Goal: Task Accomplishment & Management: Use online tool/utility

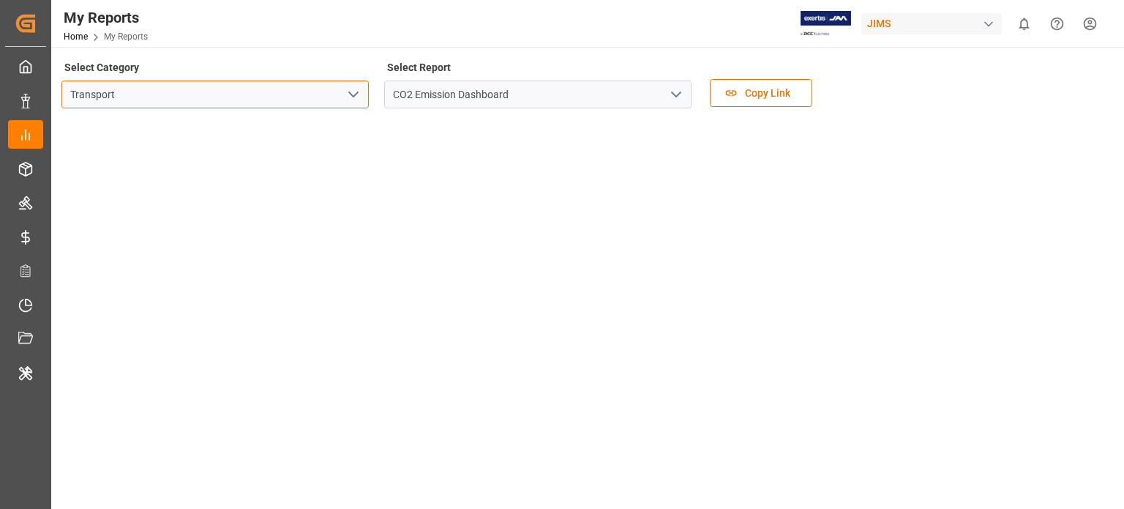
click at [339, 97] on input "Transport" at bounding box center [214, 94] width 307 height 28
click at [348, 96] on icon "open menu" at bounding box center [354, 95] width 18 height 18
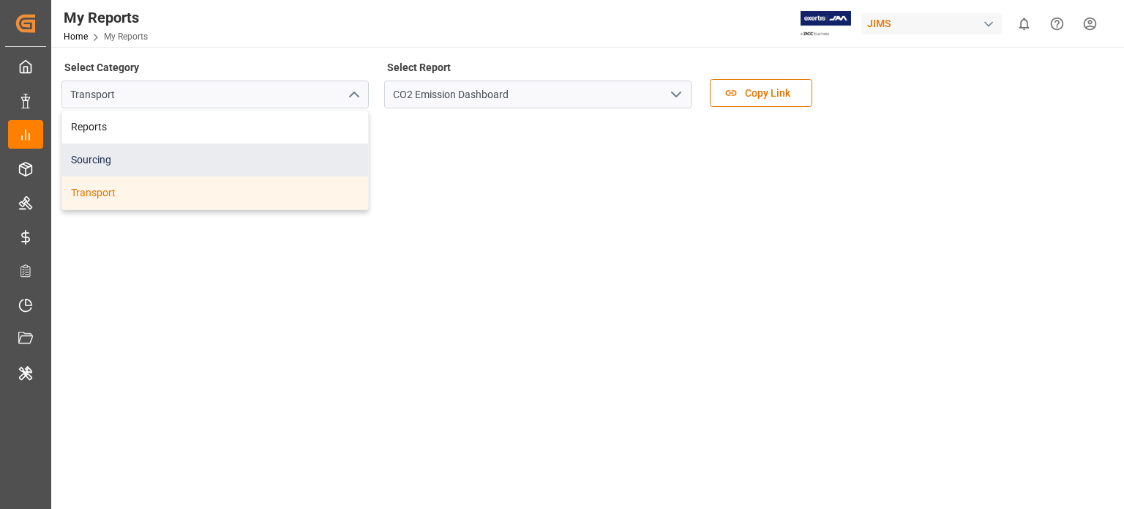
click at [114, 154] on div "Sourcing" at bounding box center [215, 159] width 306 height 33
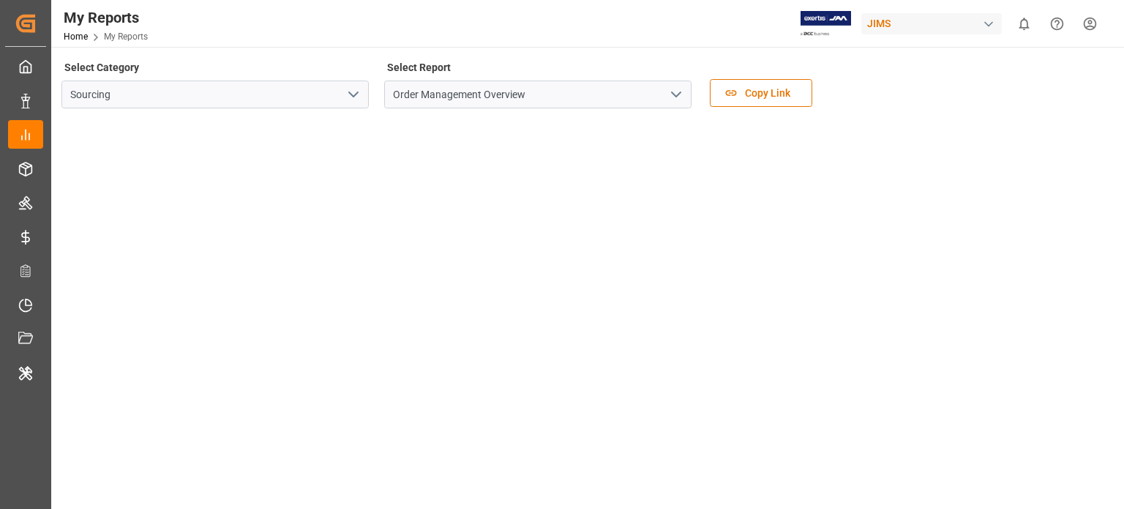
click at [677, 89] on icon "open menu" at bounding box center [676, 95] width 18 height 18
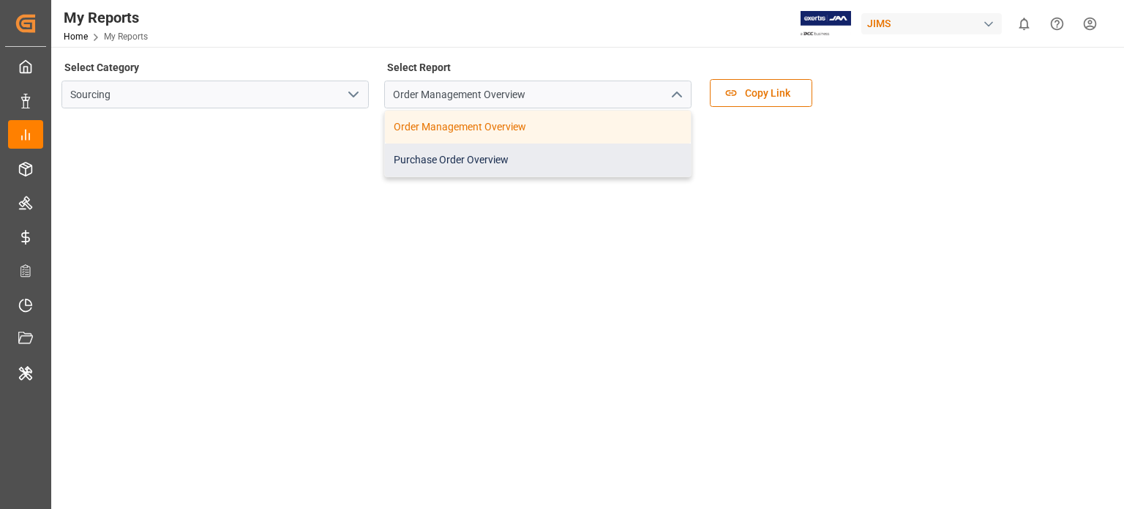
click at [462, 154] on div "Purchase Order Overview" at bounding box center [538, 159] width 306 height 33
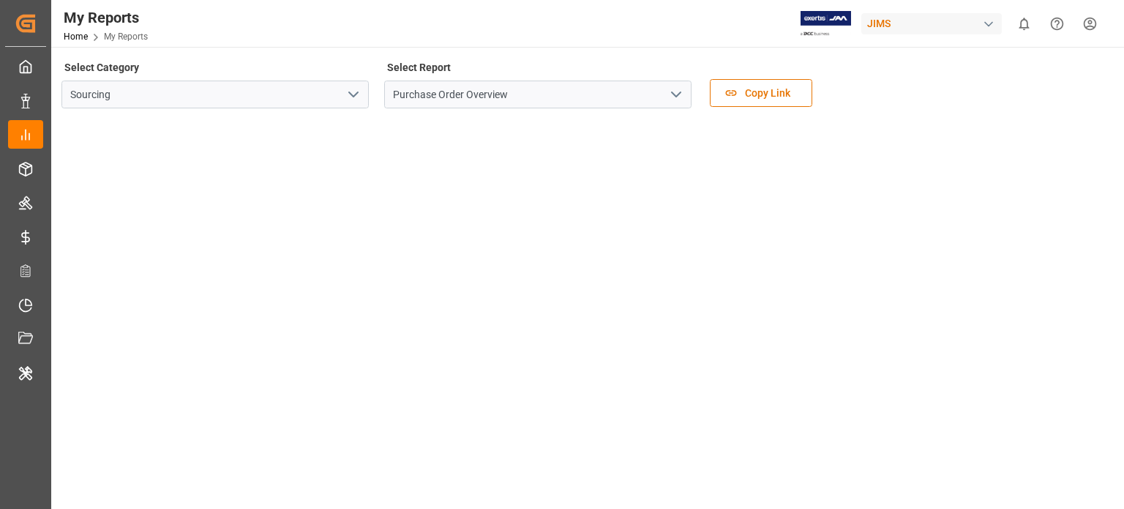
click at [674, 88] on icon "open menu" at bounding box center [676, 95] width 18 height 18
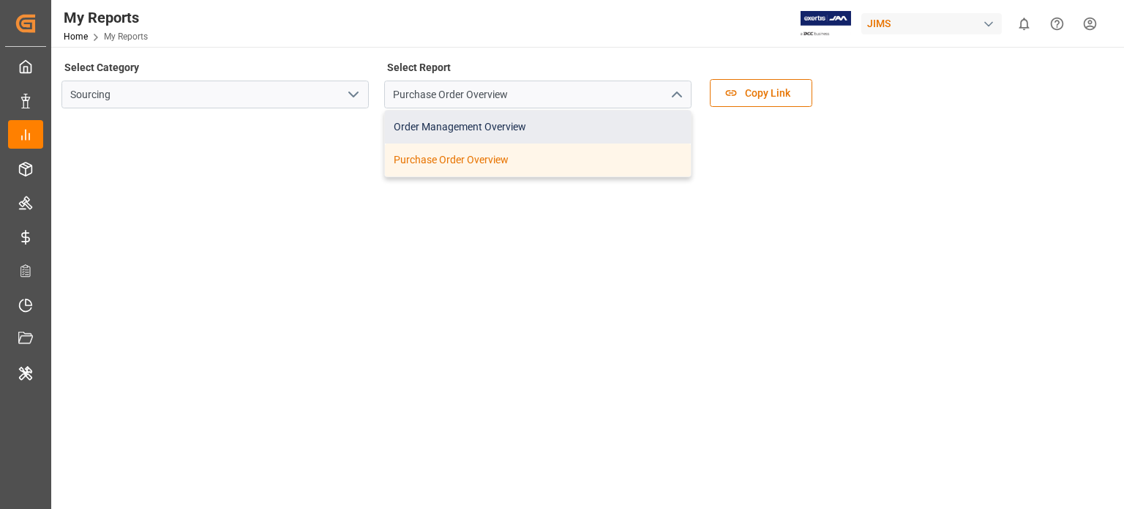
click at [487, 125] on div "Order Management Overview" at bounding box center [538, 126] width 306 height 33
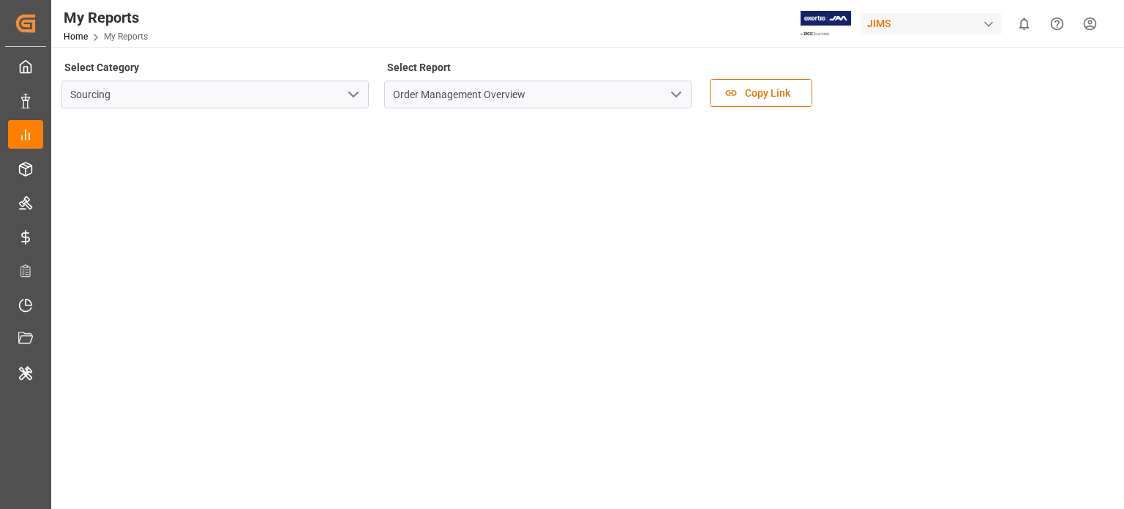
click at [669, 86] on icon "open menu" at bounding box center [676, 95] width 18 height 18
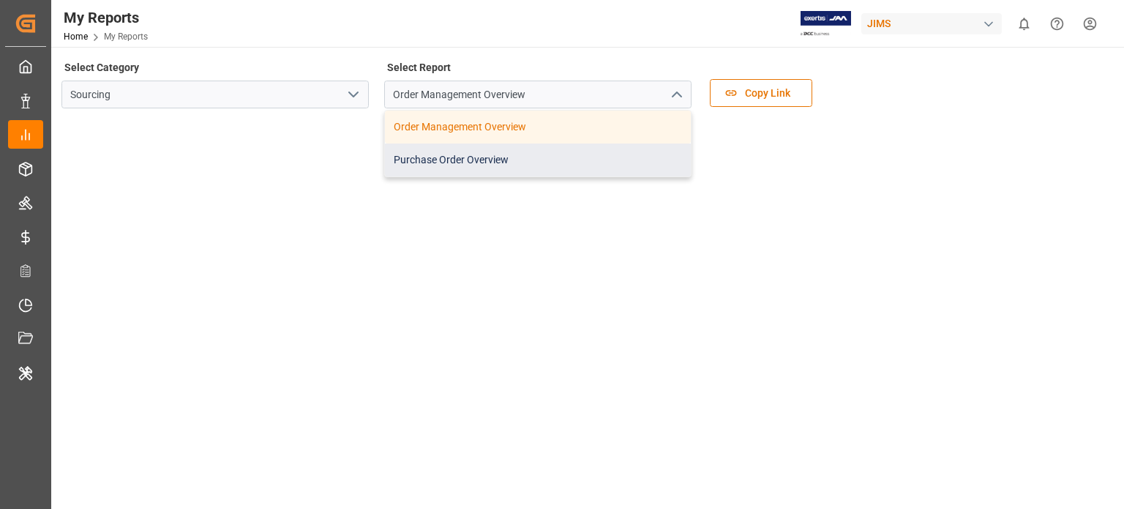
click at [519, 151] on div "Purchase Order Overview" at bounding box center [538, 159] width 306 height 33
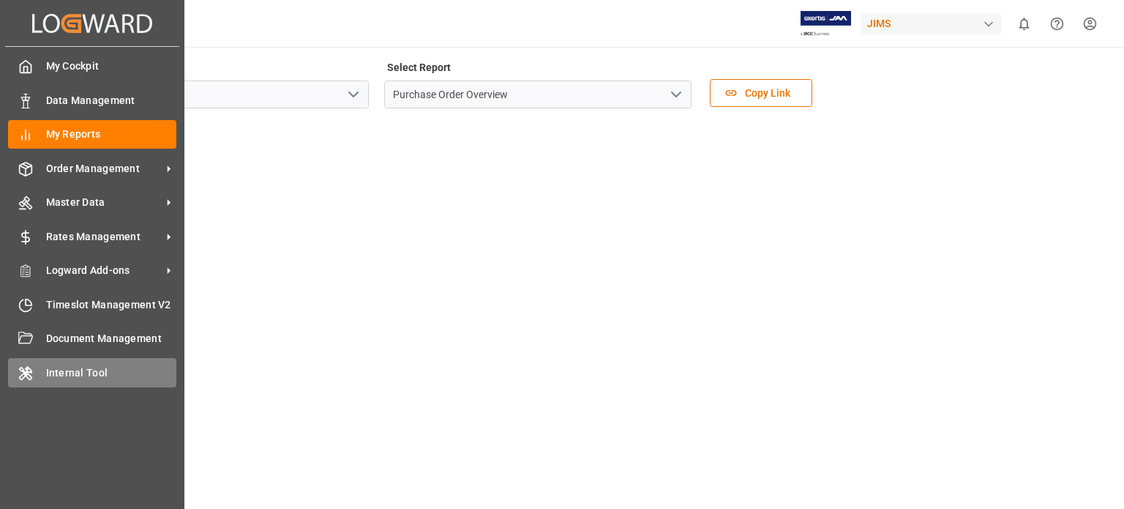
click at [40, 374] on div "Internal Tool Internal Tool" at bounding box center [92, 372] width 168 height 29
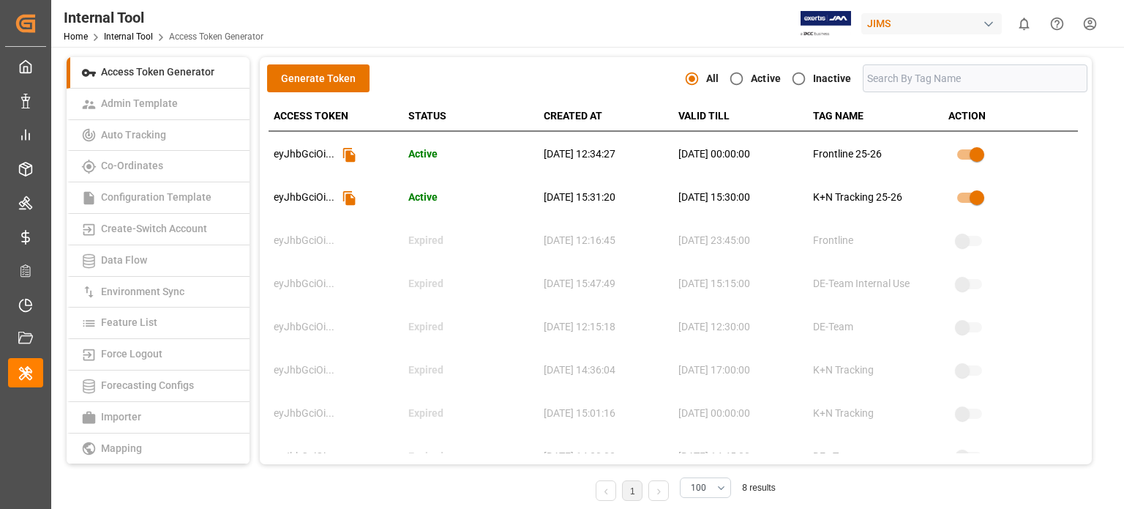
scroll to position [378, 0]
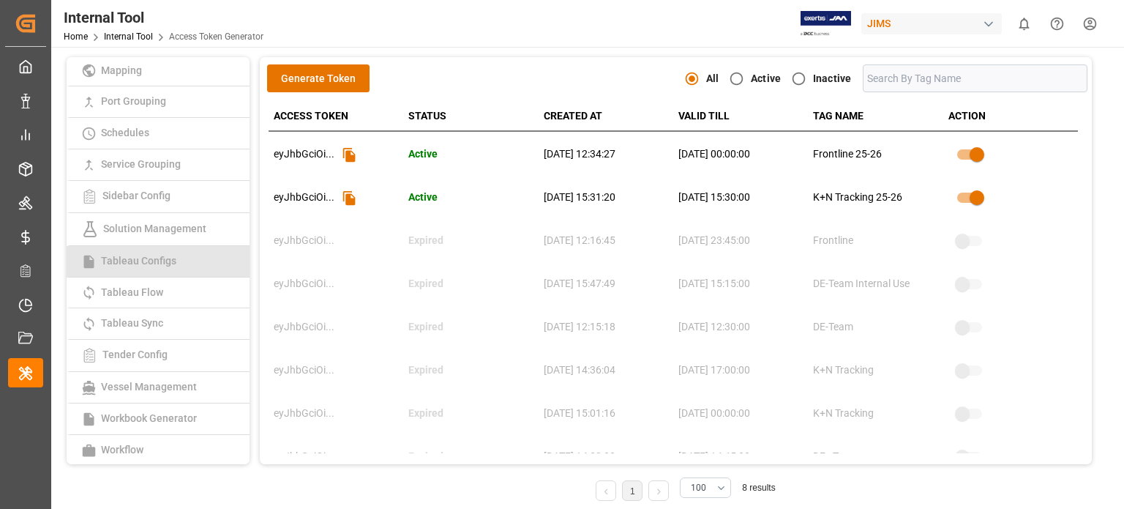
click at [135, 270] on link "Tableau Configs" at bounding box center [158, 261] width 183 height 31
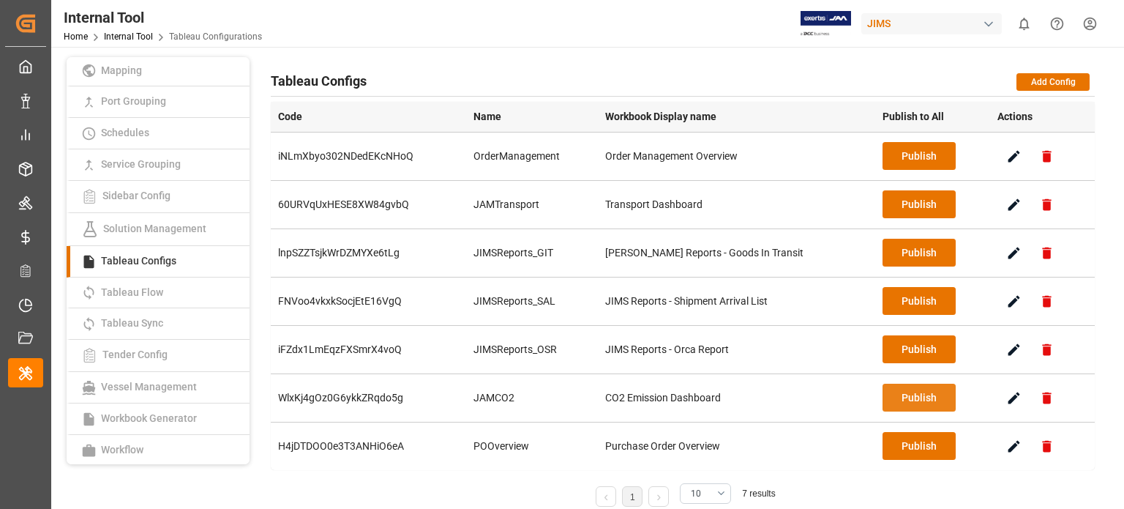
click at [898, 396] on button "Publish" at bounding box center [918, 397] width 73 height 28
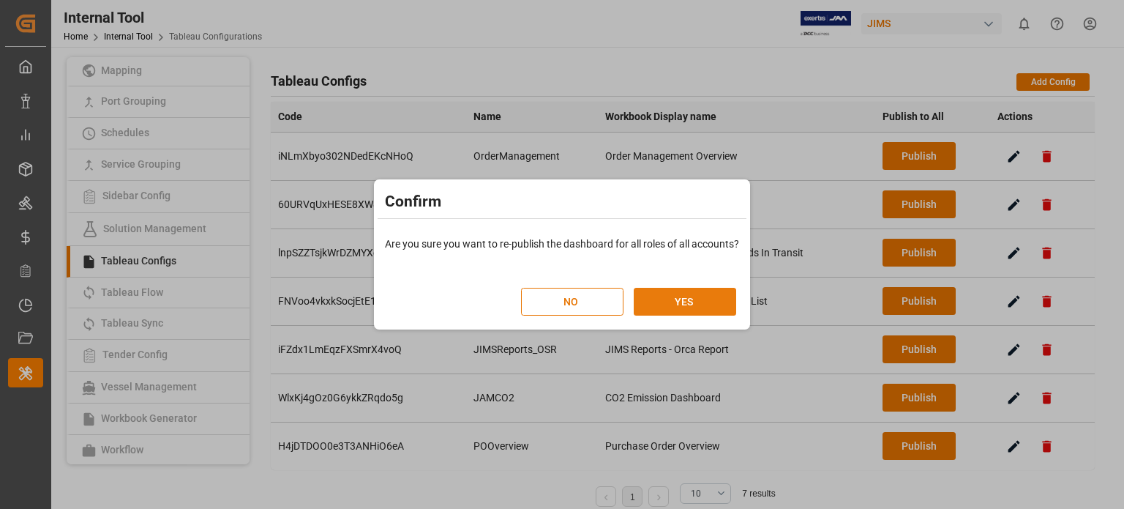
click at [688, 308] on button "YES" at bounding box center [685, 302] width 102 height 28
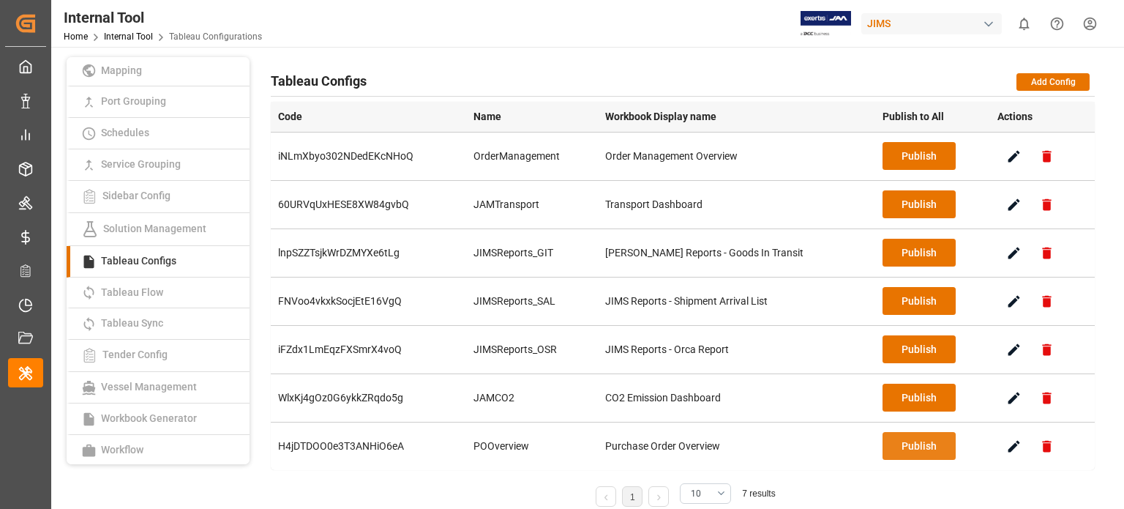
click at [887, 447] on button "Publish" at bounding box center [918, 446] width 73 height 28
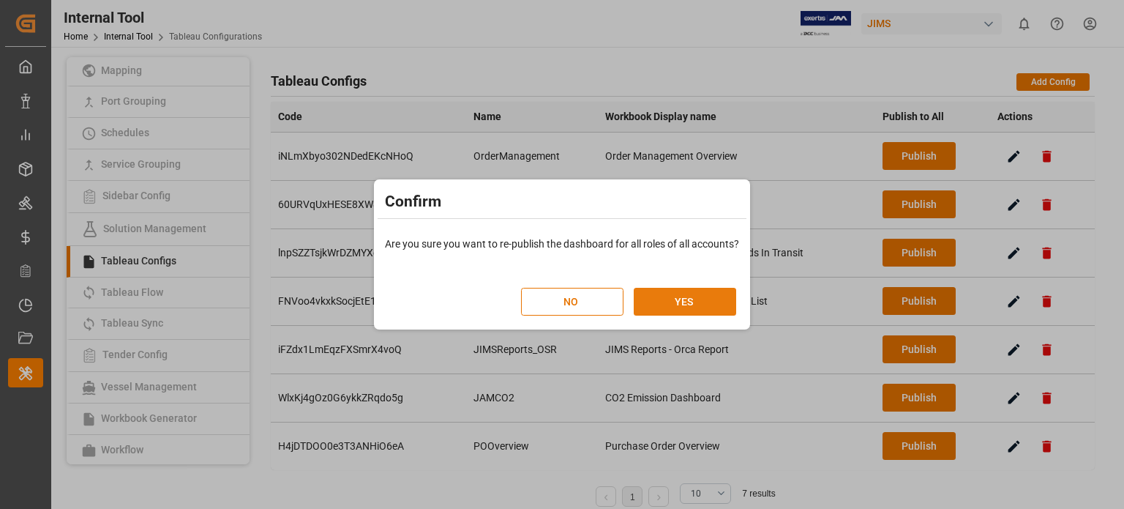
click at [671, 298] on button "YES" at bounding box center [685, 302] width 102 height 28
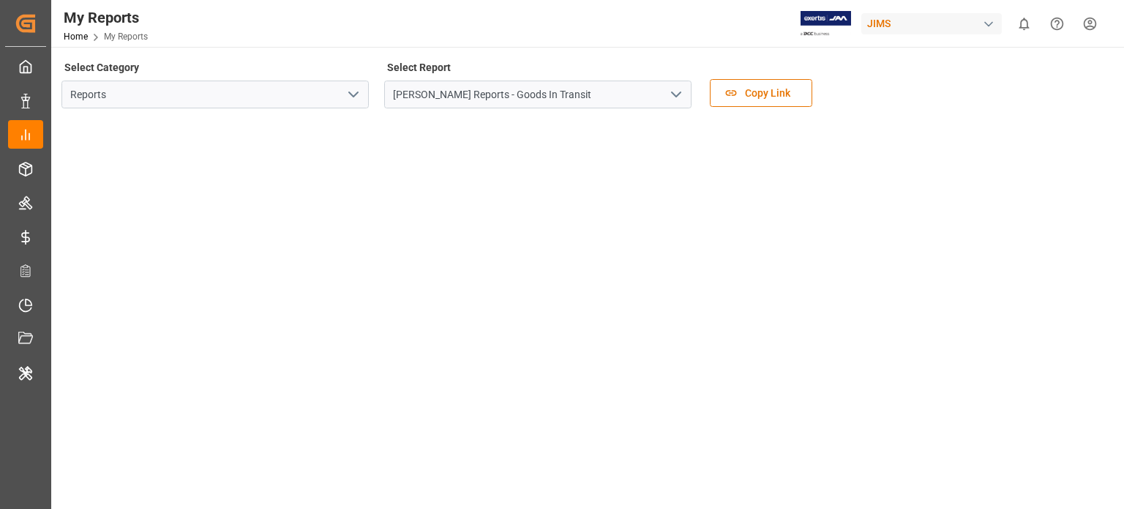
click at [360, 93] on icon "open menu" at bounding box center [354, 95] width 18 height 18
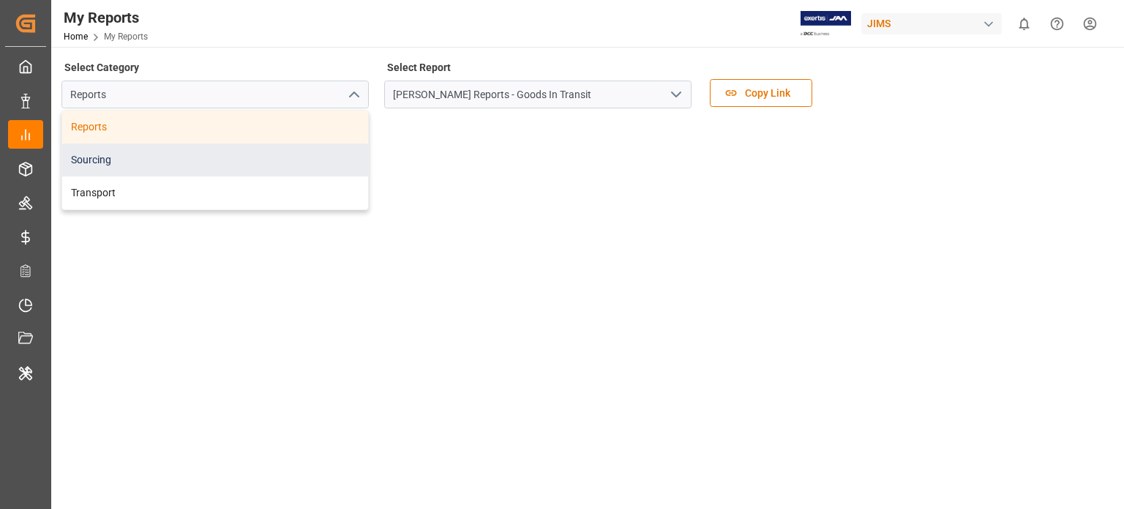
click at [149, 154] on div "Sourcing" at bounding box center [215, 159] width 306 height 33
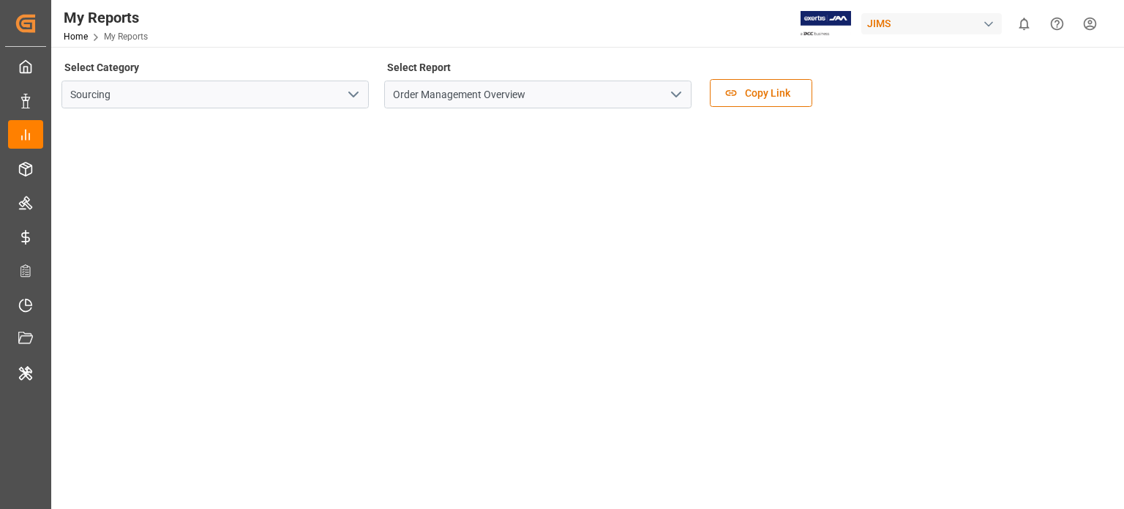
click at [356, 94] on polyline "open menu" at bounding box center [353, 94] width 9 height 4
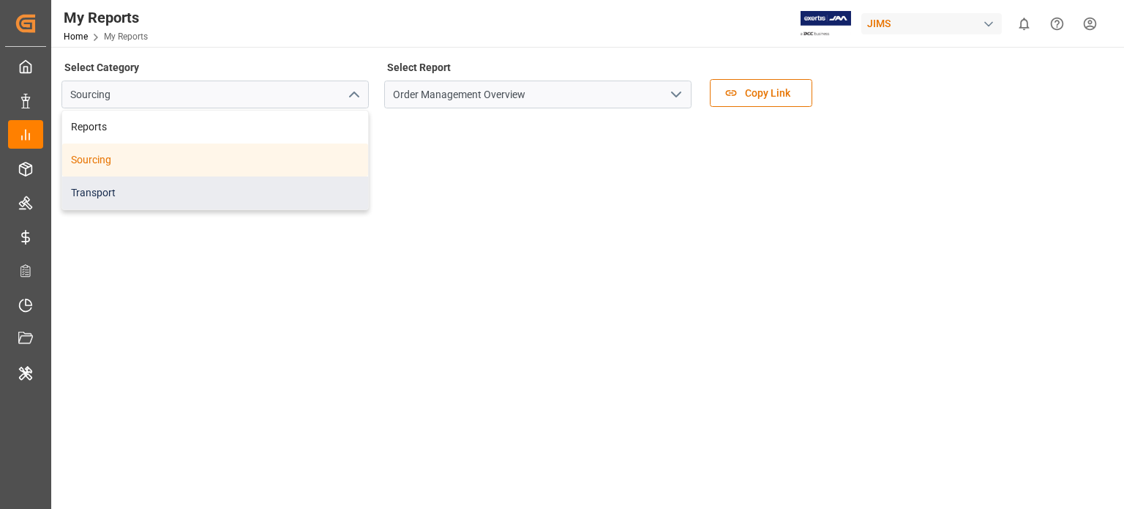
click at [184, 186] on div "Transport" at bounding box center [215, 192] width 306 height 33
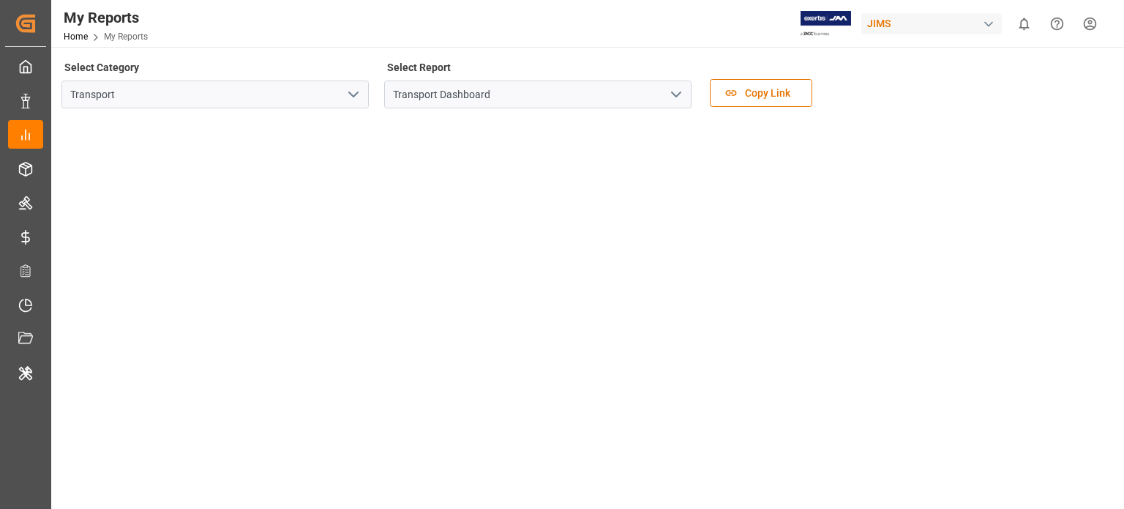
click at [671, 94] on icon "open menu" at bounding box center [676, 95] width 18 height 18
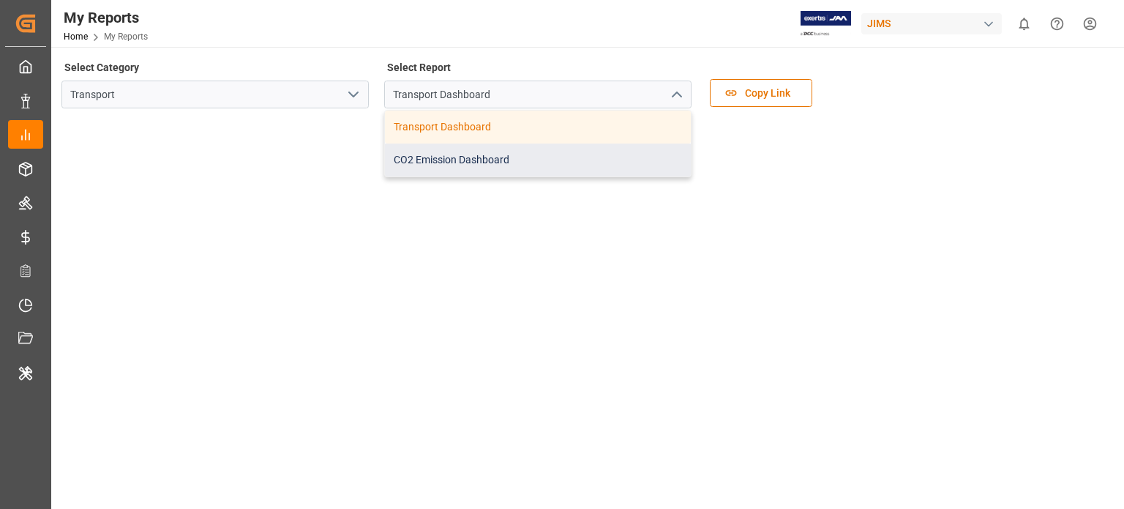
click at [537, 153] on div "CO2 Emission Dashboard" at bounding box center [538, 159] width 306 height 33
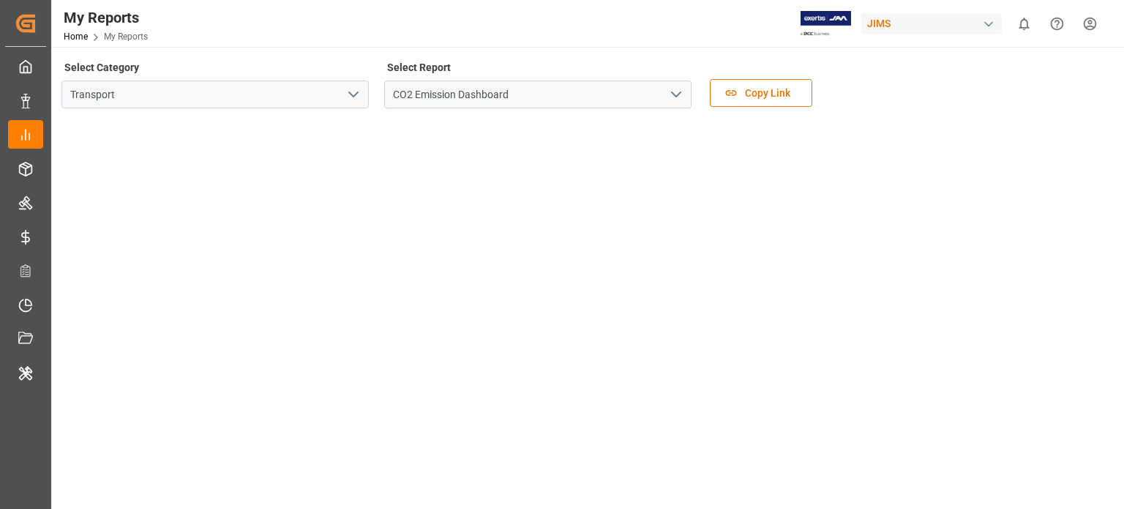
click at [352, 102] on icon "open menu" at bounding box center [354, 95] width 18 height 18
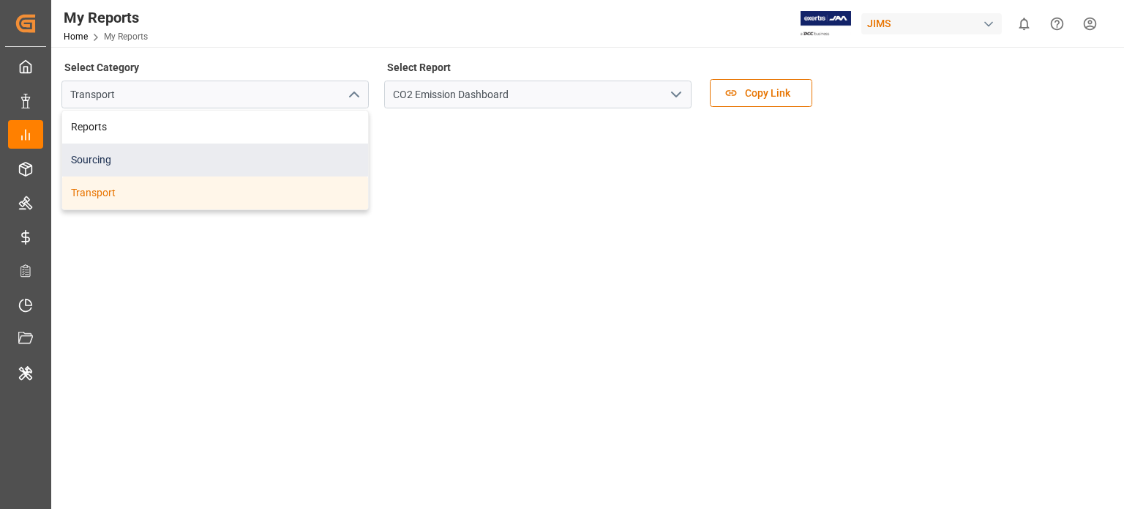
click at [113, 157] on div "Sourcing" at bounding box center [215, 159] width 306 height 33
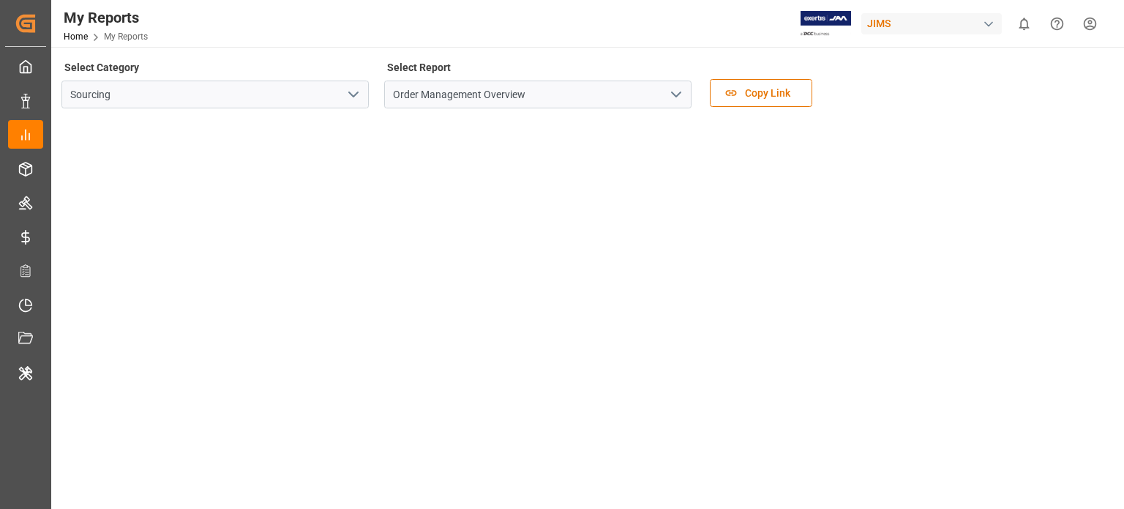
click at [673, 94] on polyline "open menu" at bounding box center [676, 94] width 9 height 4
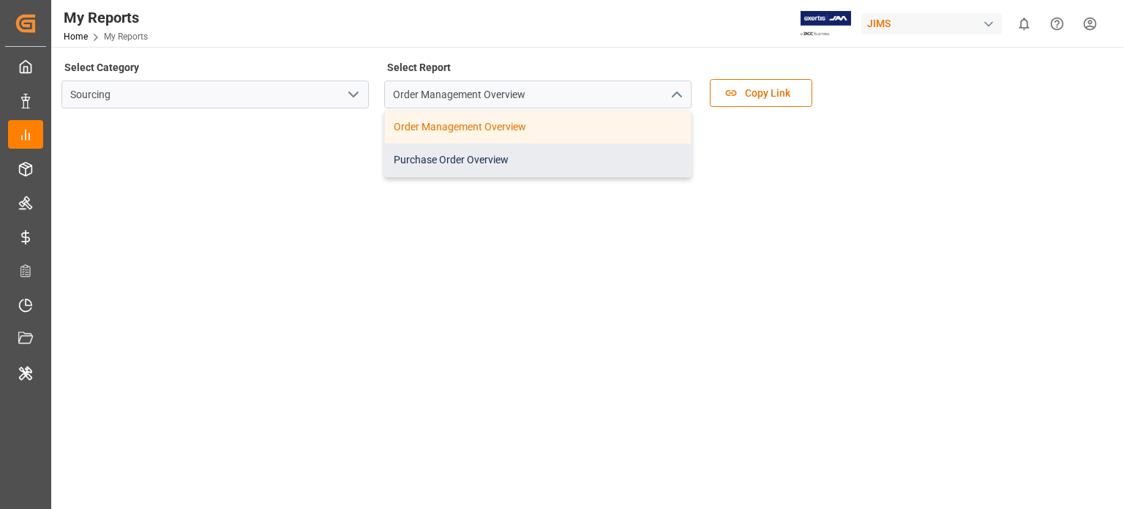
click at [489, 155] on div "Purchase Order Overview" at bounding box center [538, 159] width 306 height 33
